Goal: Ask a question

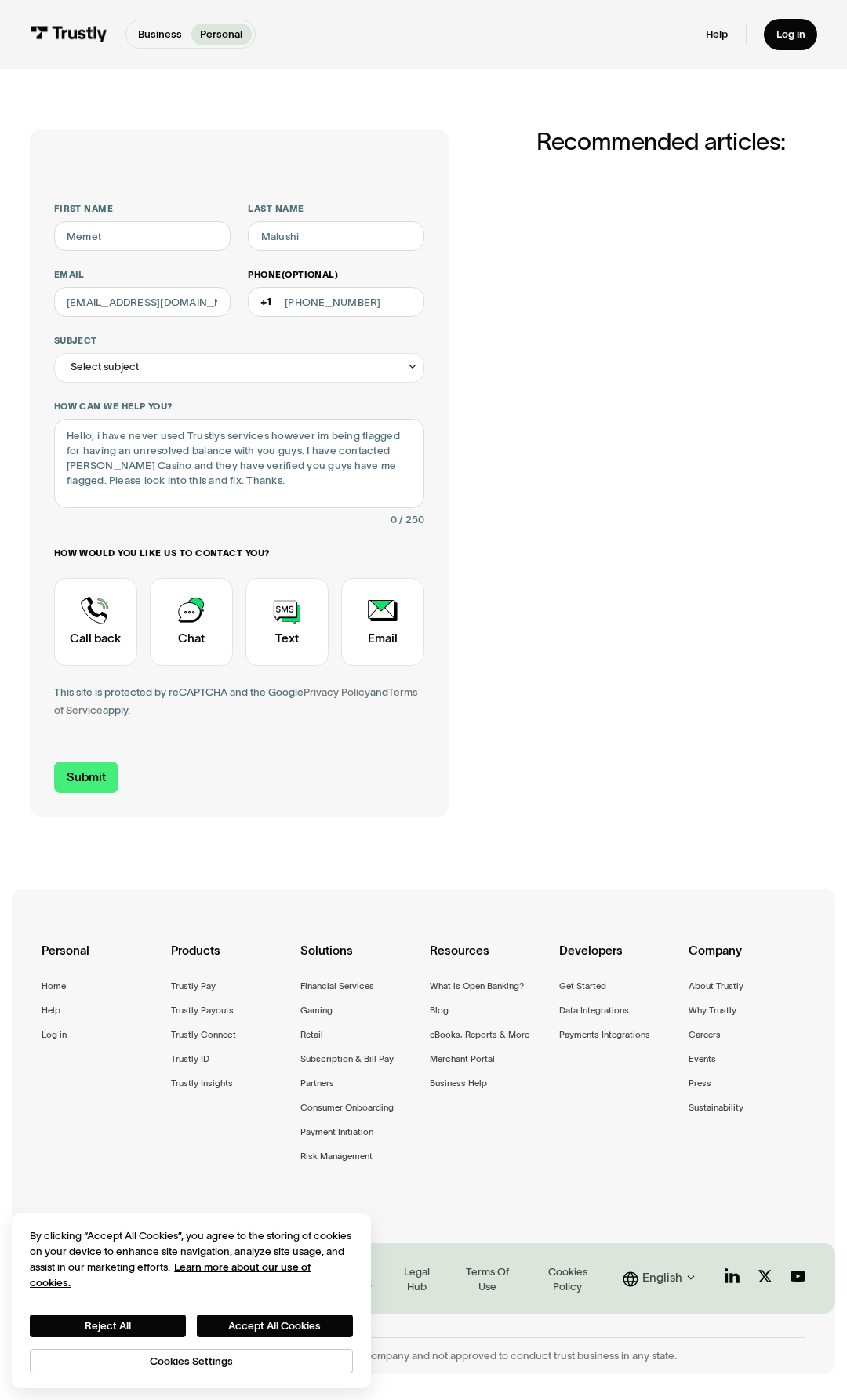
type input "Memet"
click at [386, 299] on input "[PHONE_NUMBER]" at bounding box center [335, 301] width 176 height 30
click at [205, 301] on input "[EMAIL_ADDRESS][DOMAIN_NAME]" at bounding box center [141, 301] width 176 height 30
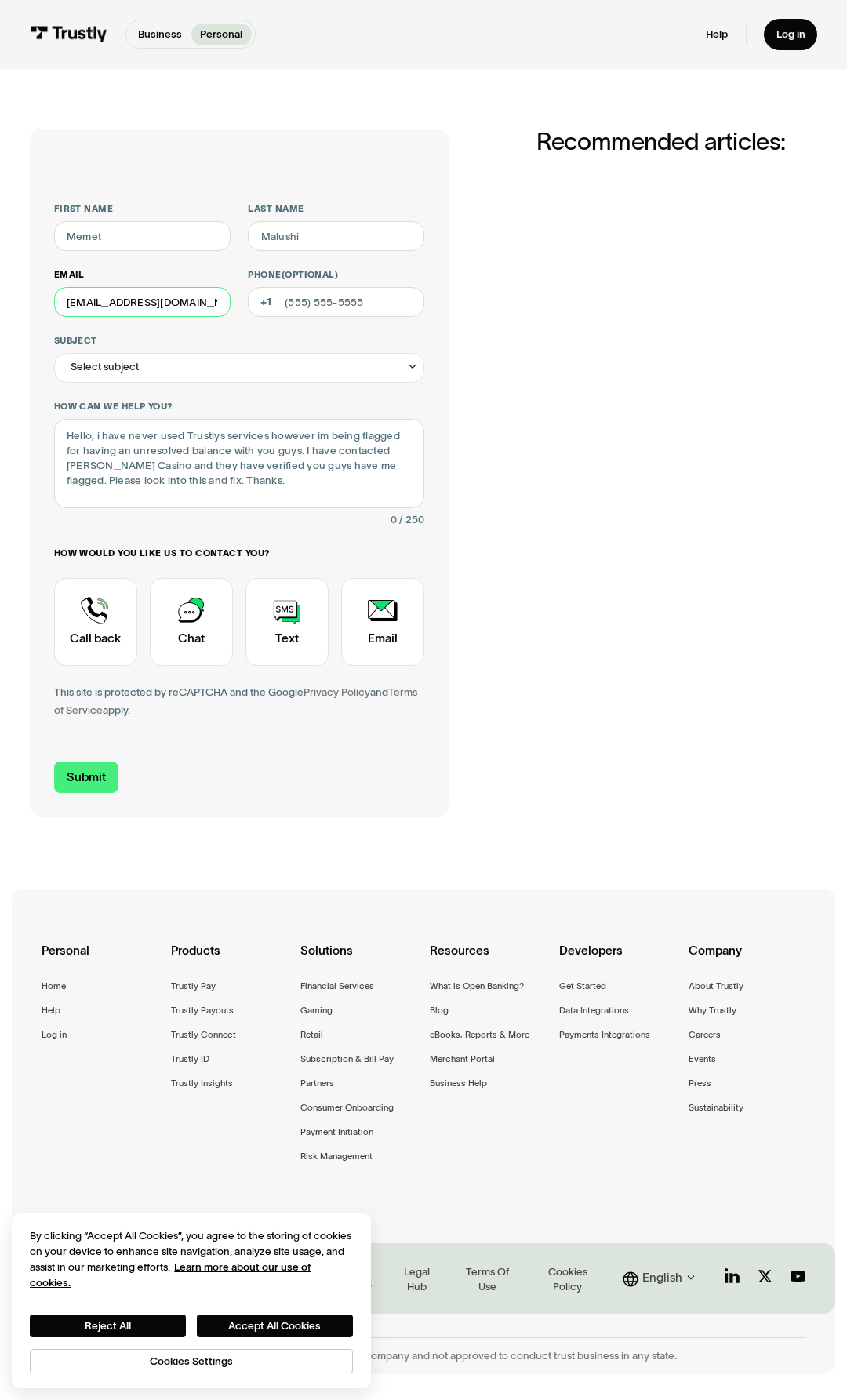
click at [124, 298] on input "[EMAIL_ADDRESS][DOMAIN_NAME]" at bounding box center [141, 301] width 176 height 30
type input "[EMAIL_ADDRESS][DOMAIN_NAME]"
click at [306, 309] on input "Phone (Optional)" at bounding box center [335, 301] width 176 height 30
click at [215, 336] on label "Subject" at bounding box center [239, 341] width 371 height 12
click at [215, 353] on input "**********" at bounding box center [239, 368] width 371 height 30
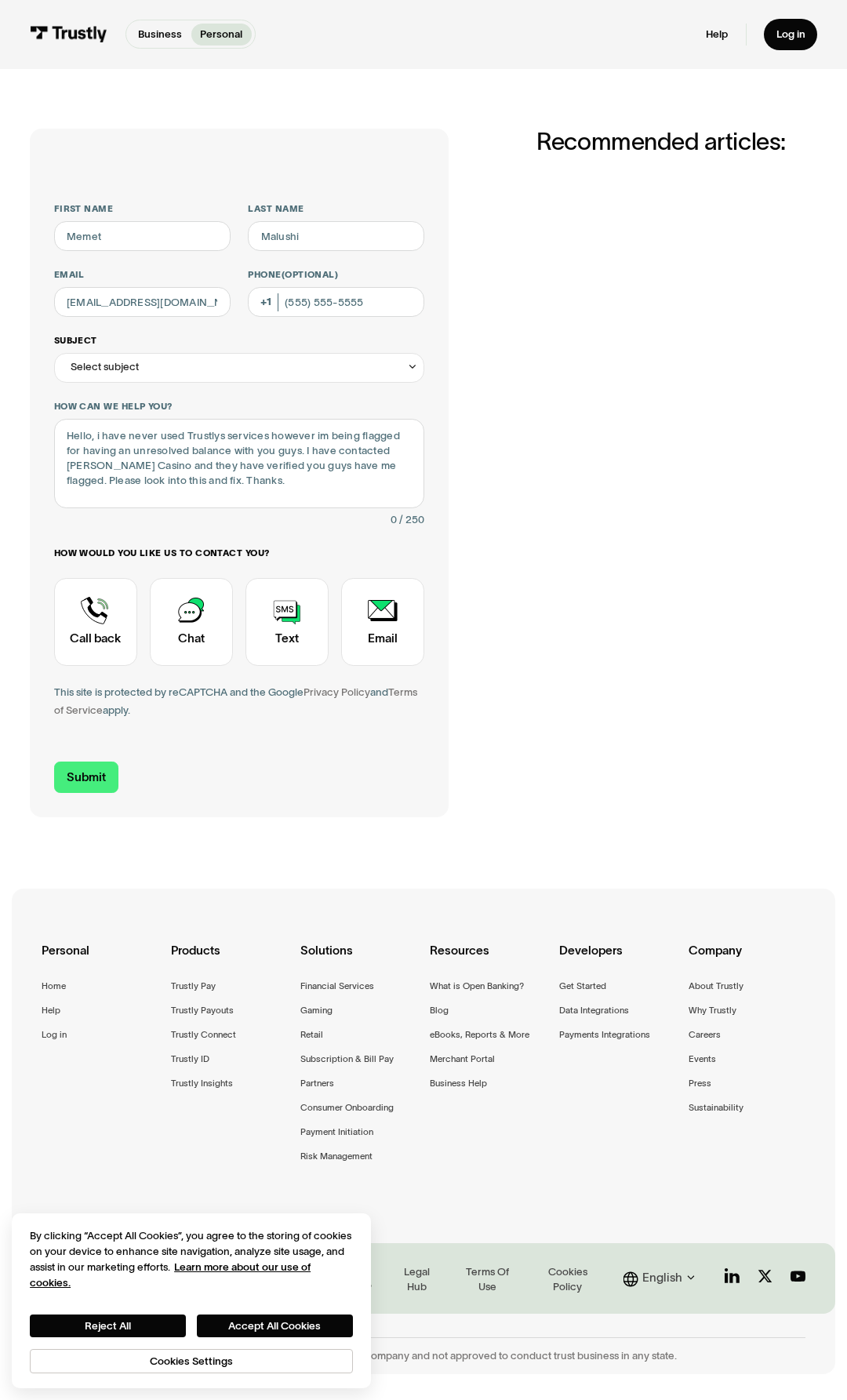
click at [216, 376] on div "Select subject" at bounding box center [239, 368] width 371 height 30
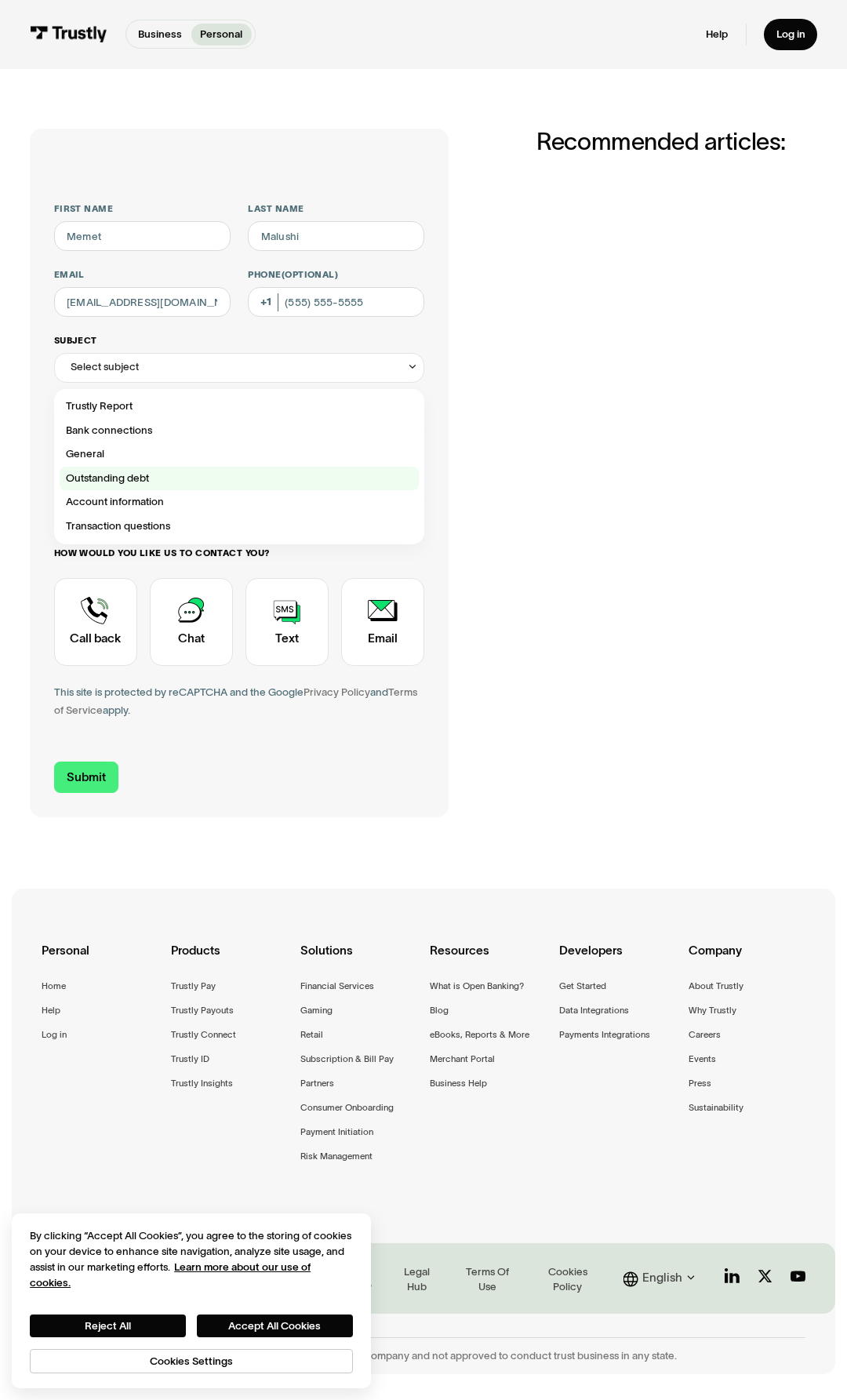
click at [180, 476] on div "Contact Trustly Support" at bounding box center [239, 479] width 359 height 24
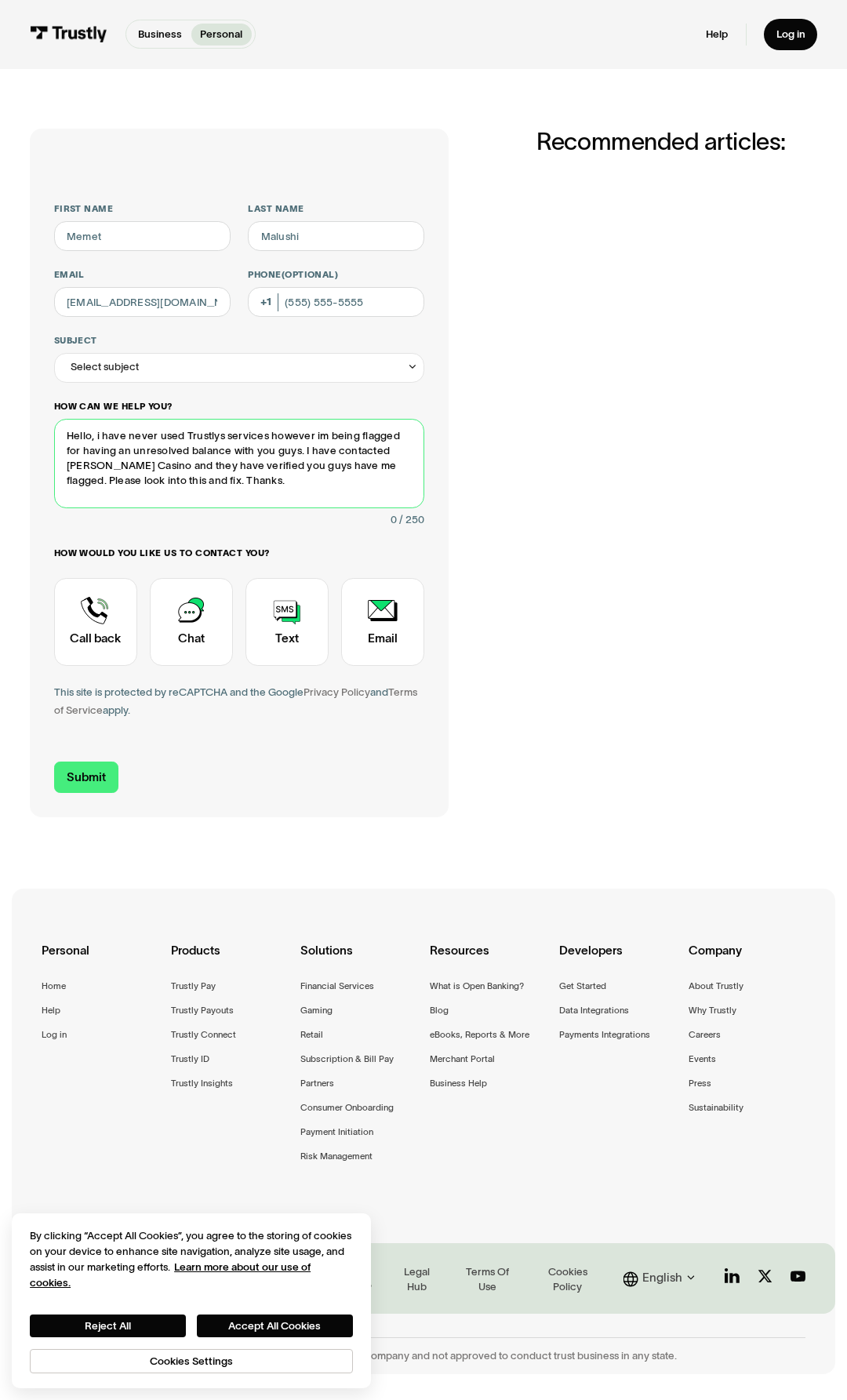
drag, startPoint x: 223, startPoint y: 492, endPoint x: 128, endPoint y: 438, distance: 109.3
click at [128, 438] on textarea "Hello, i have never used Trustlys services however im being flagged for having …" at bounding box center [239, 463] width 371 height 90
type textarea "Hello, i have an unpaid debt with trustly; however this is a mistake. I created…"
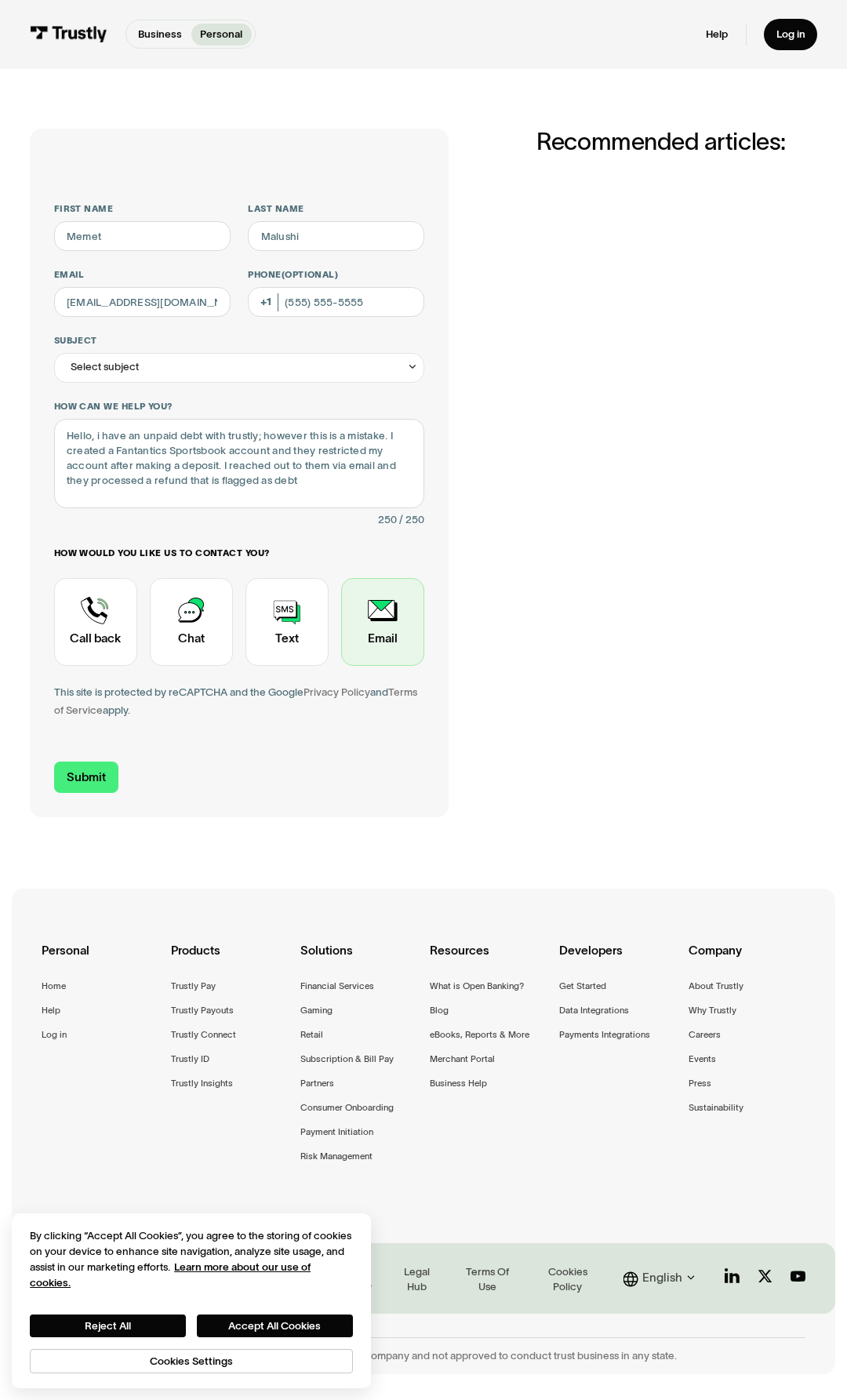
click at [378, 626] on div "Contact Trustly Support" at bounding box center [382, 621] width 83 height 88
click at [116, 361] on div "Select subject" at bounding box center [104, 367] width 68 height 18
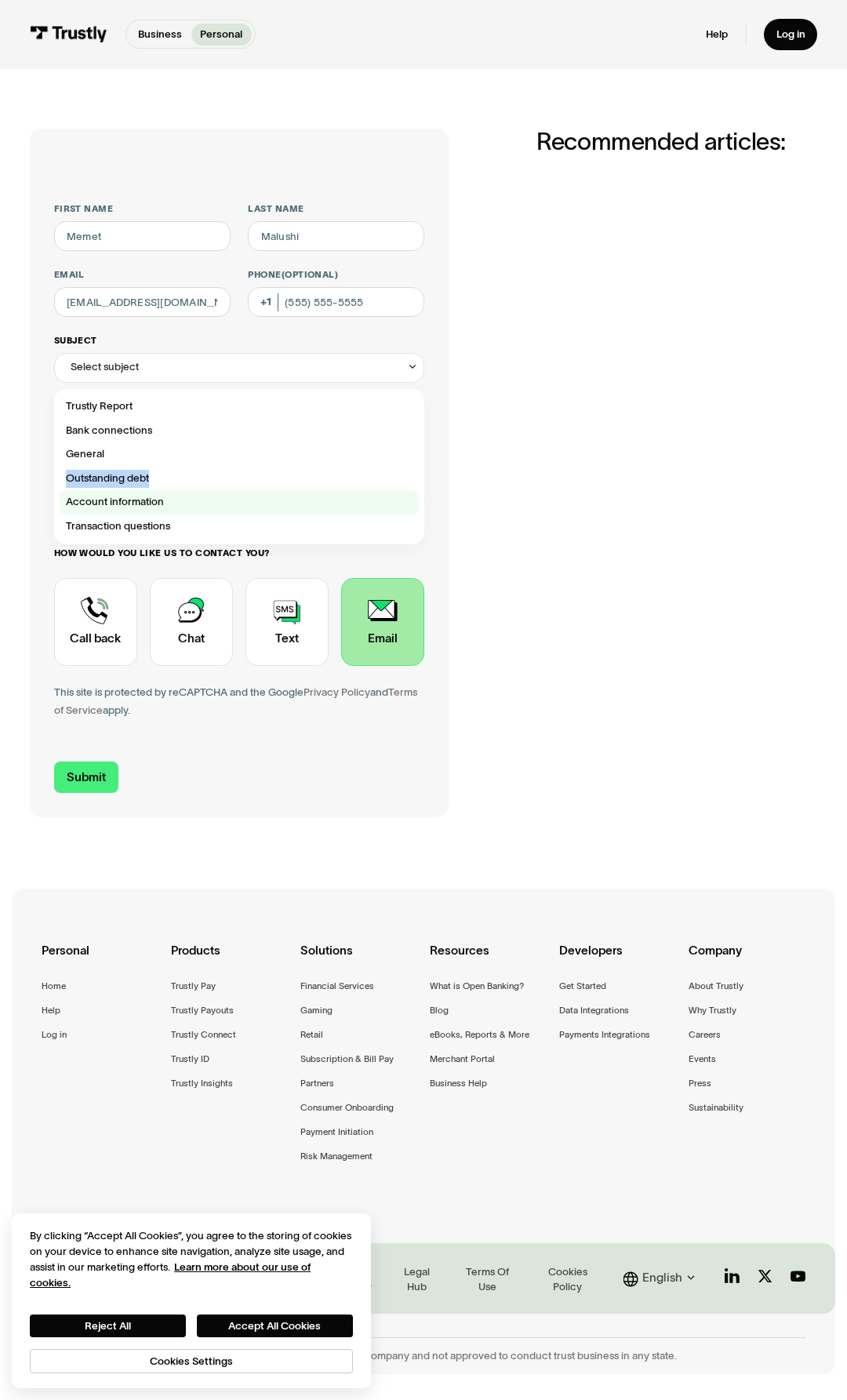
drag, startPoint x: 112, startPoint y: 484, endPoint x: 107, endPoint y: 500, distance: 16.8
click at [107, 500] on div "Trustly Report Bank connections General Outstanding debt Account information Tr…" at bounding box center [239, 466] width 359 height 143
click at [114, 481] on div "Contact Trustly Support" at bounding box center [239, 479] width 359 height 24
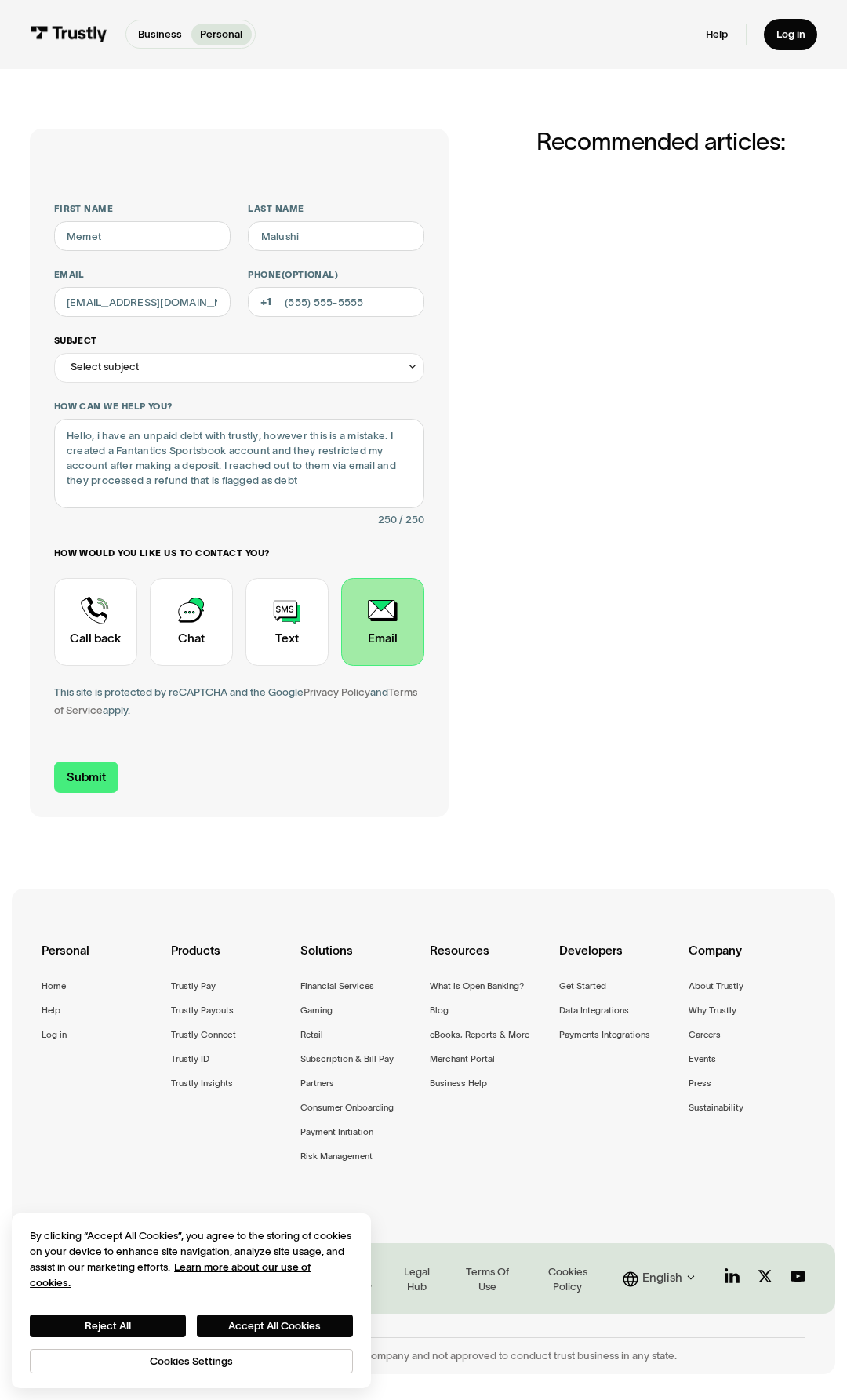
click at [135, 368] on div "Select subject" at bounding box center [104, 367] width 68 height 18
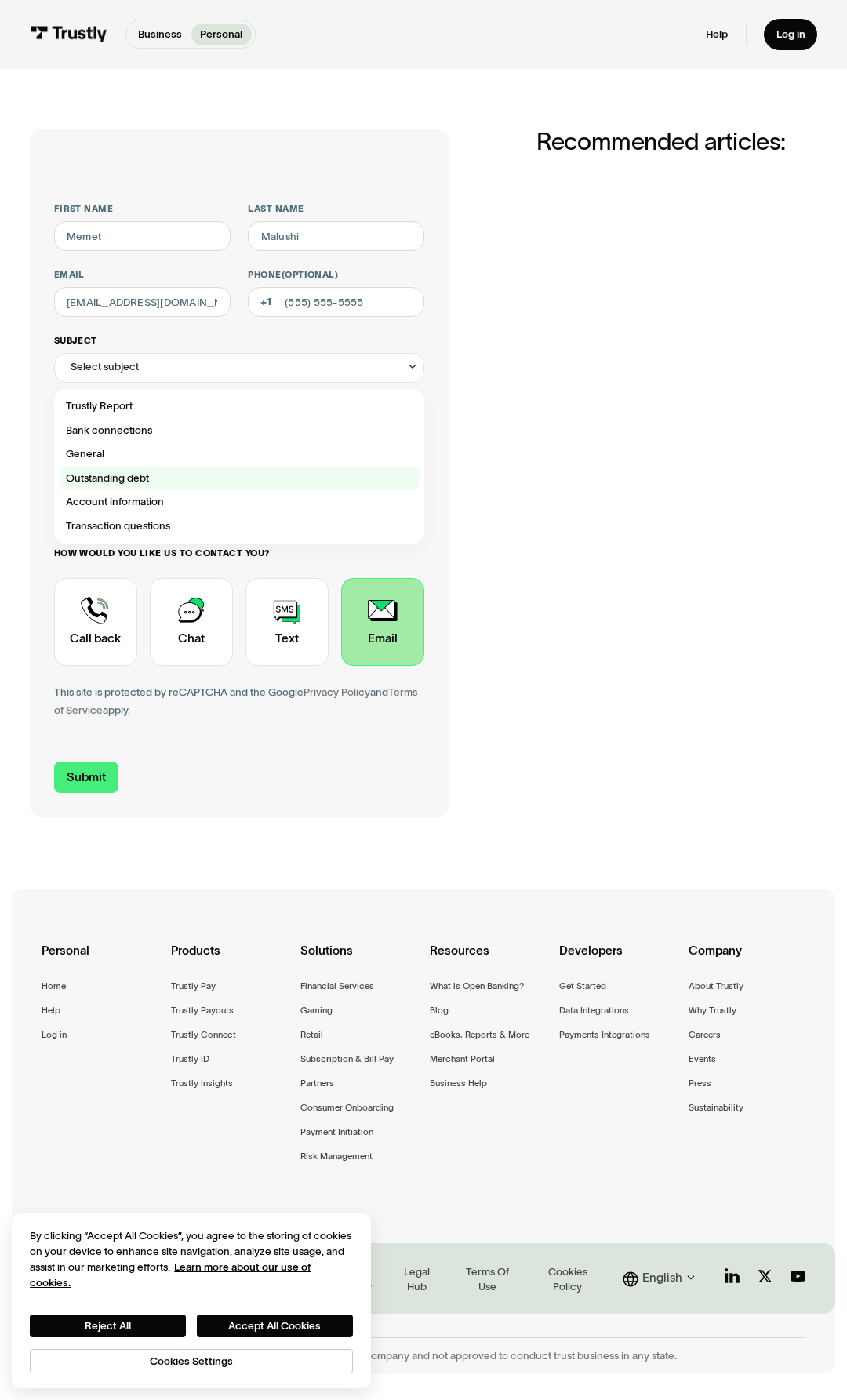
click at [97, 479] on div "Contact Trustly Support" at bounding box center [239, 479] width 359 height 24
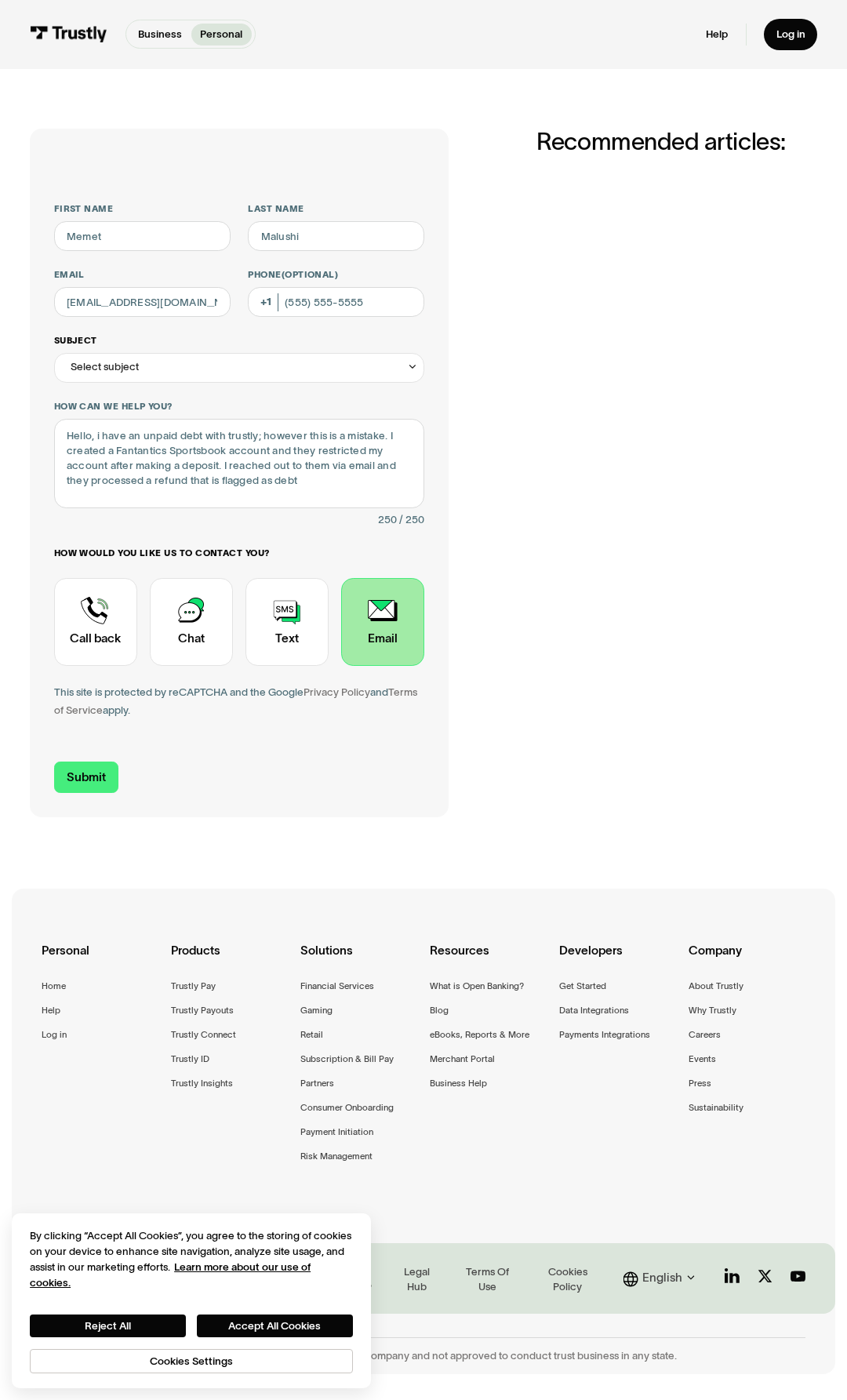
click at [122, 374] on div "Select subject" at bounding box center [104, 367] width 68 height 18
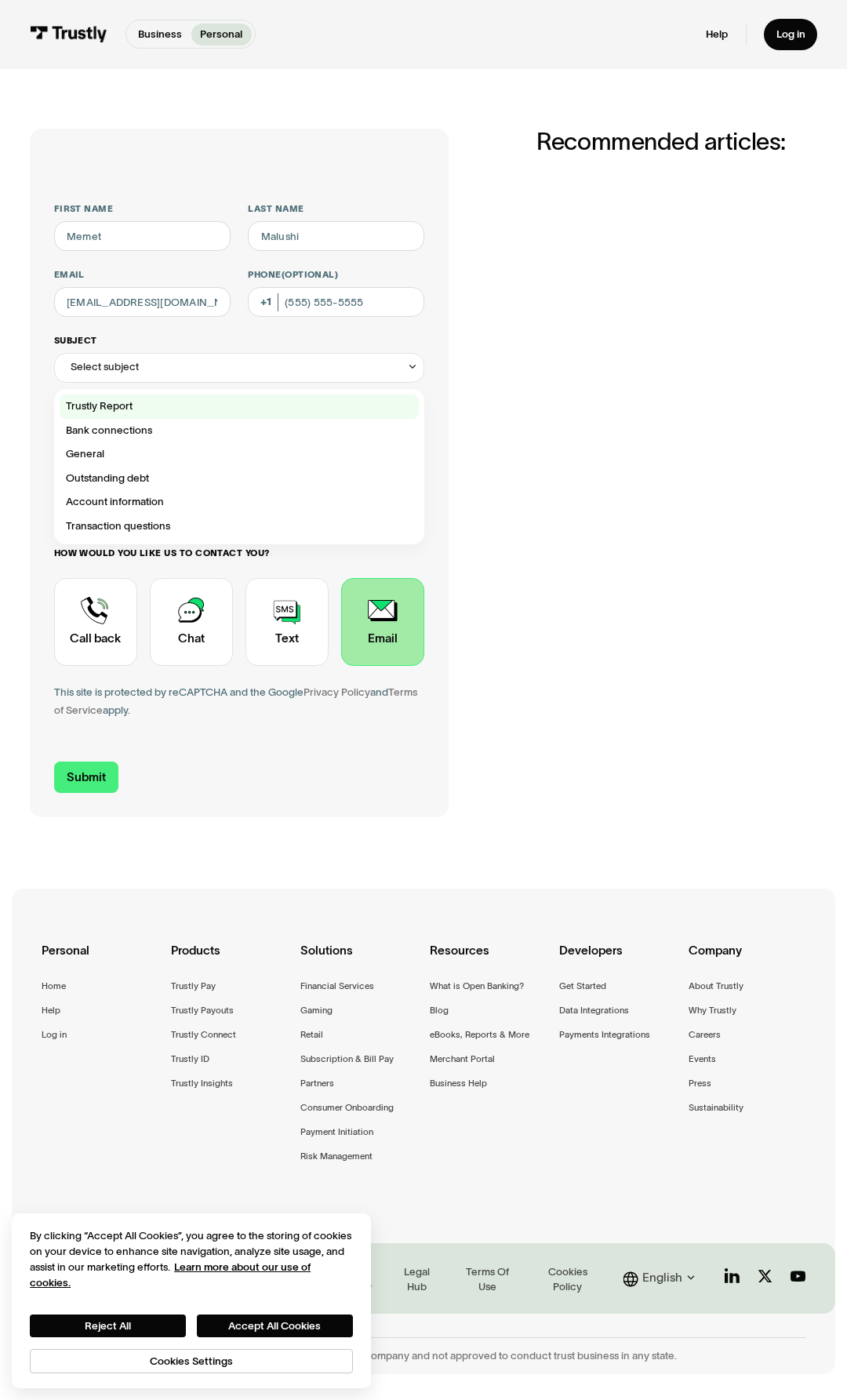
click at [124, 415] on div "Contact Trustly Support" at bounding box center [239, 406] width 359 height 24
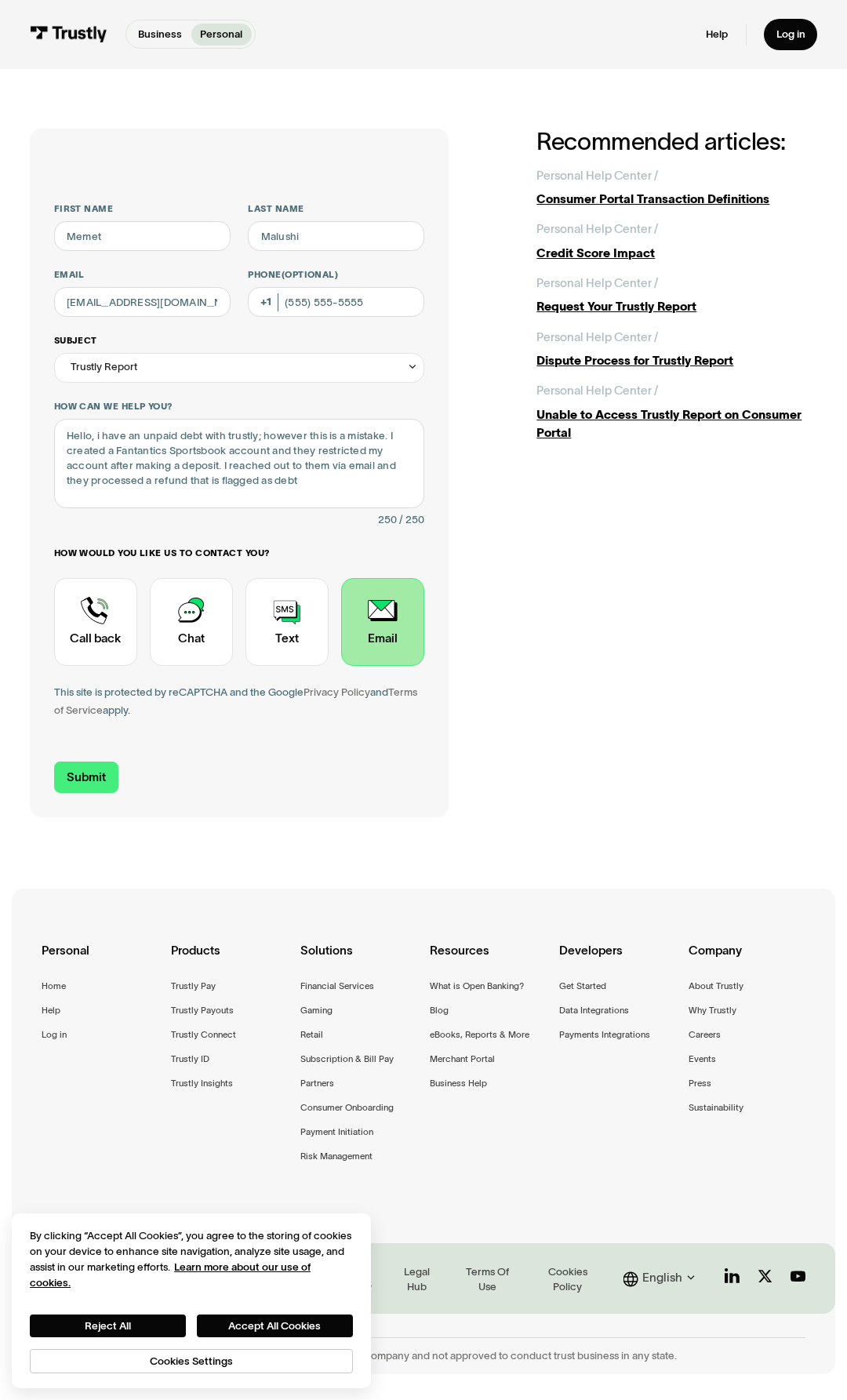
click at [166, 356] on div "Trustly Report" at bounding box center [239, 368] width 371 height 30
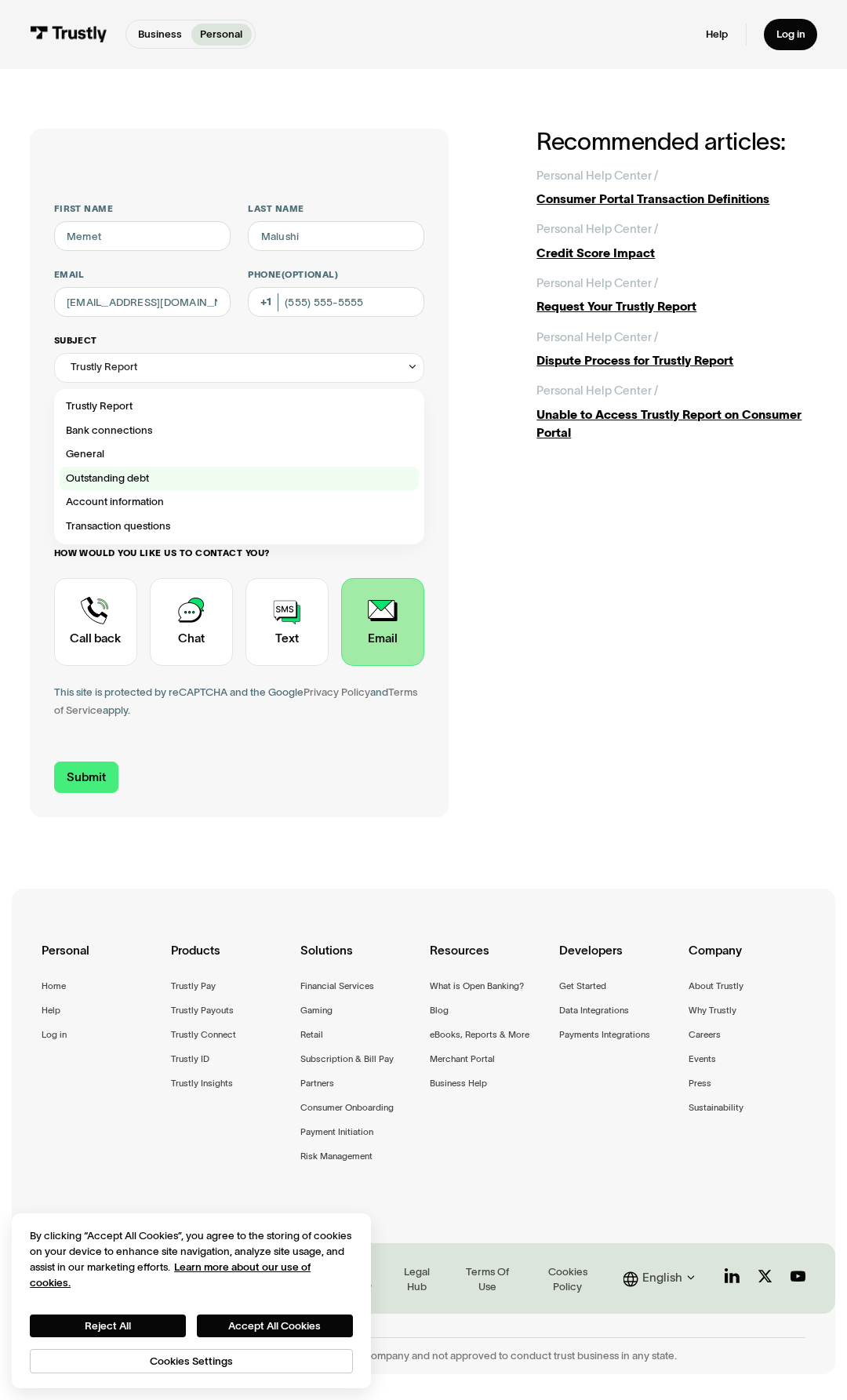
click at [120, 467] on label "Outstanding debt" at bounding box center [239, 479] width 359 height 24
type input "**********"
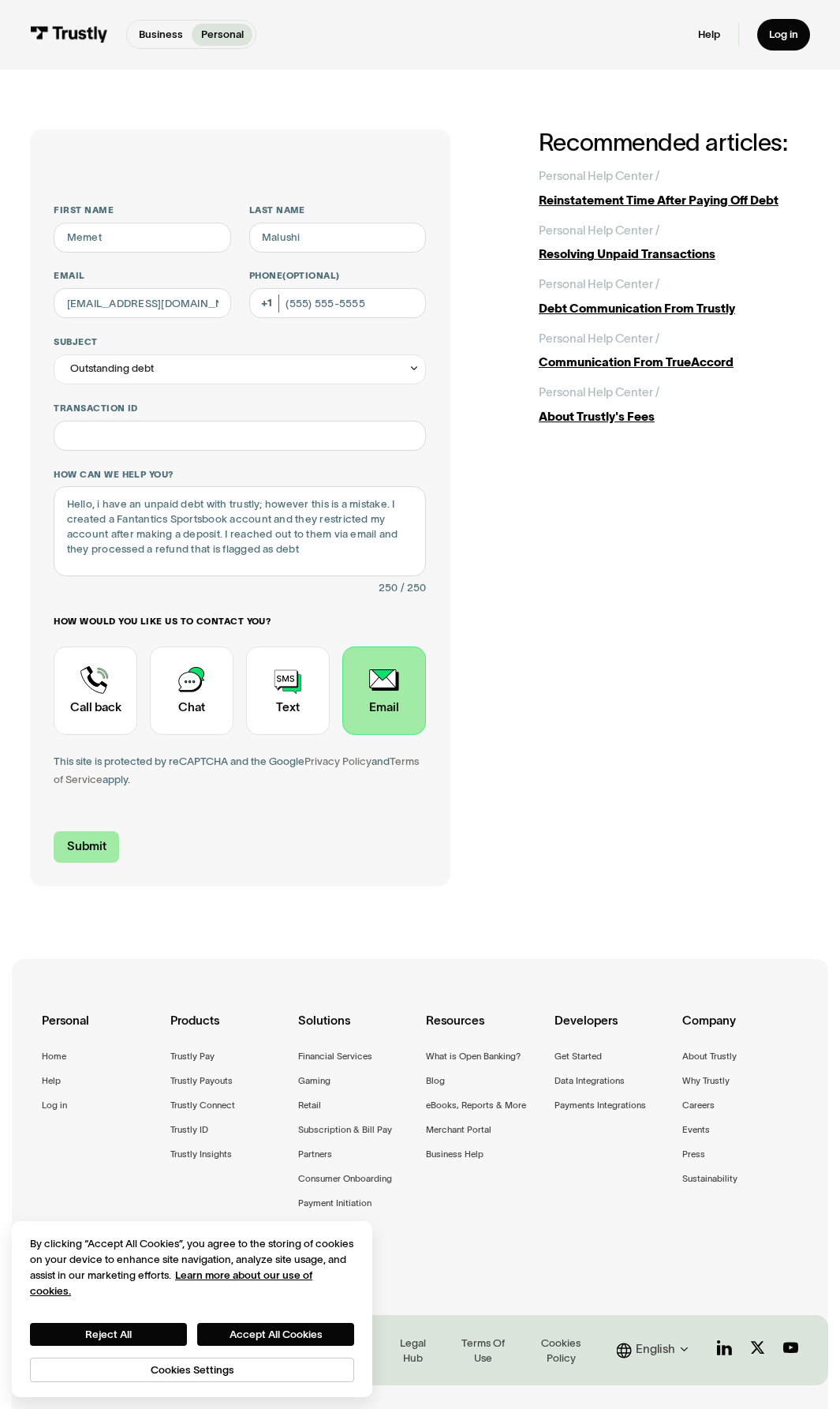
click at [94, 846] on input "Submit" at bounding box center [85, 847] width 65 height 32
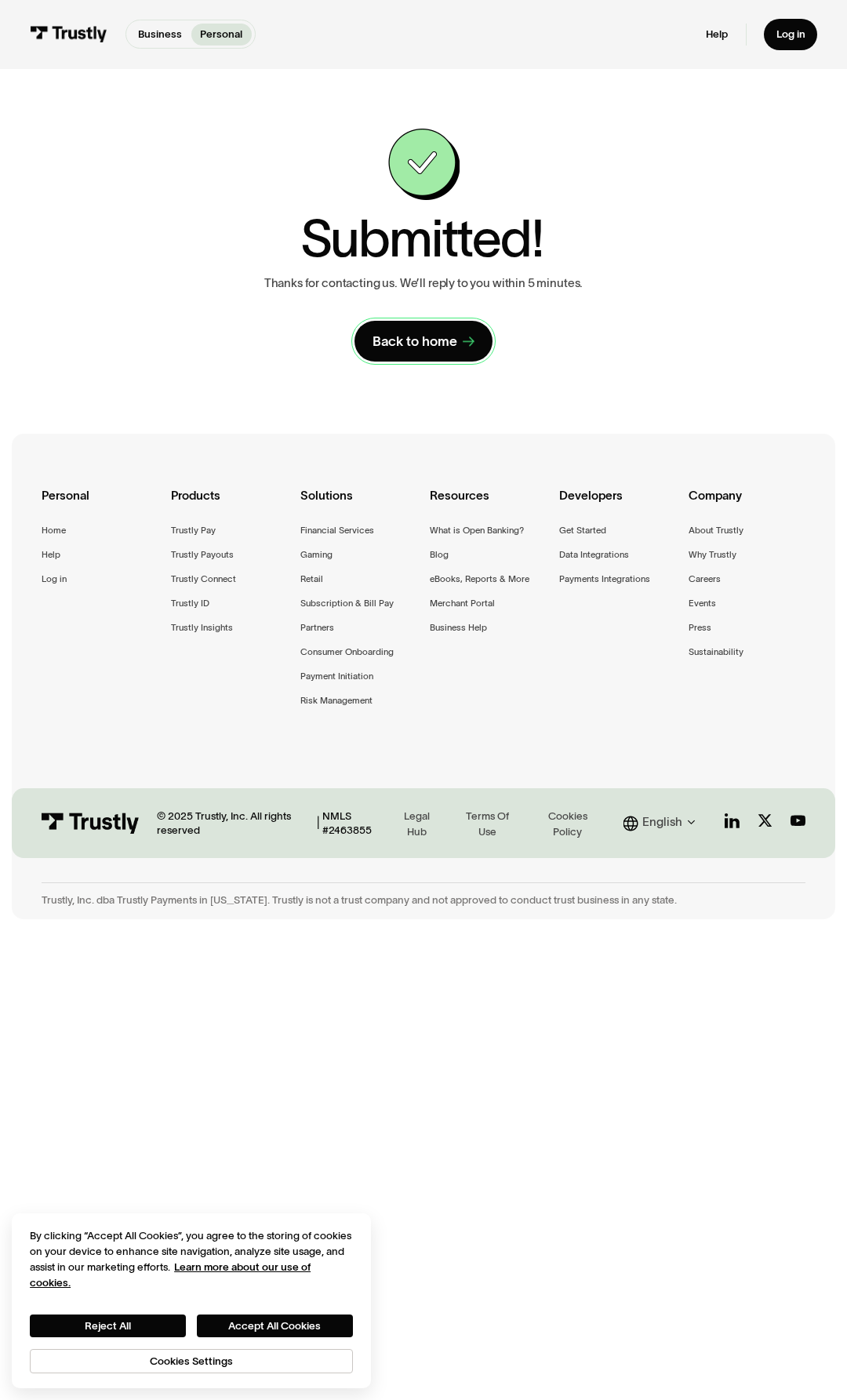
click at [436, 338] on div "Back to home" at bounding box center [415, 341] width 85 height 17
